Goal: Find specific page/section: Find specific page/section

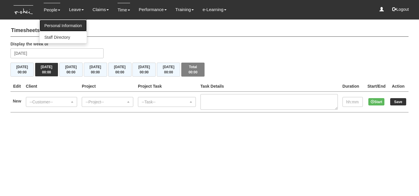
click at [56, 28] on link "Personal Information" at bounding box center [63, 26] width 47 height 12
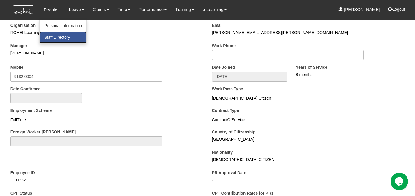
click at [54, 40] on link "Staff Directory" at bounding box center [63, 37] width 47 height 12
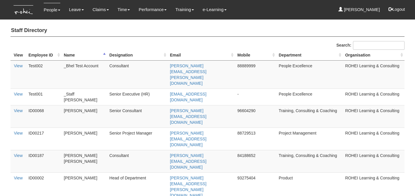
select select "50"
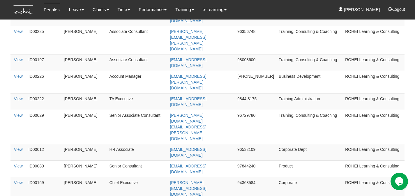
scroll to position [235, 0]
